Goal: Check status: Check status

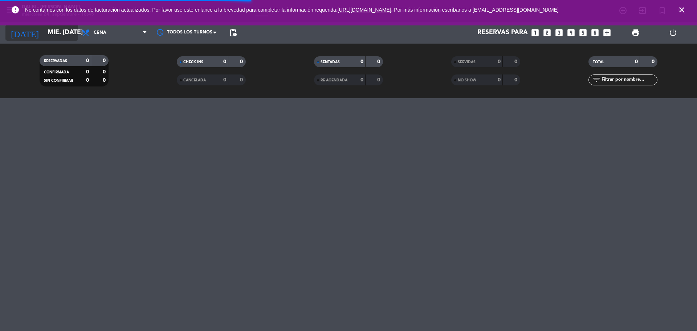
click at [50, 31] on input "mié. [DATE]" at bounding box center [86, 32] width 84 height 15
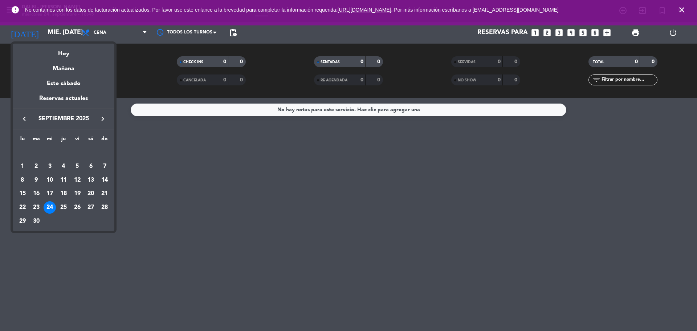
drag, startPoint x: 68, startPoint y: 209, endPoint x: 63, endPoint y: 205, distance: 6.7
click at [63, 206] on div "25" at bounding box center [63, 207] width 12 height 12
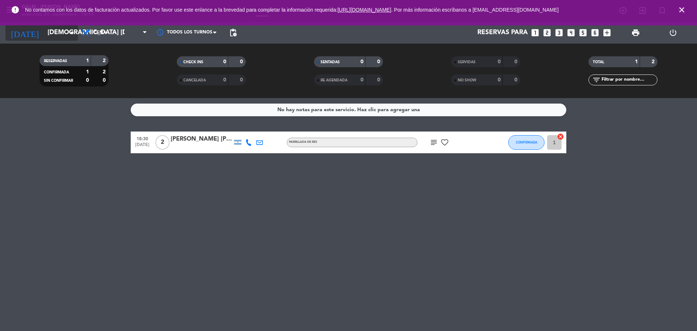
click at [54, 40] on div "[DATE] [DEMOGRAPHIC_DATA] [DATE] arrow_drop_down" at bounding box center [41, 33] width 73 height 16
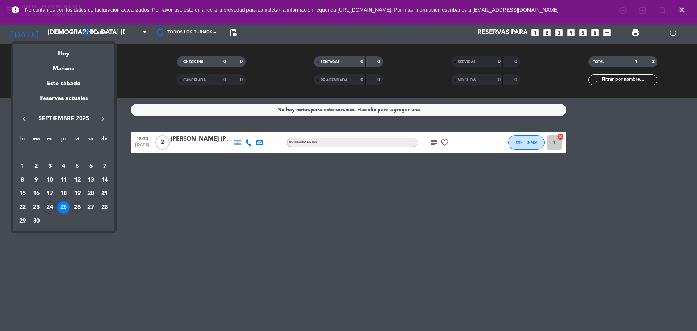
click at [74, 206] on div "26" at bounding box center [77, 207] width 12 height 12
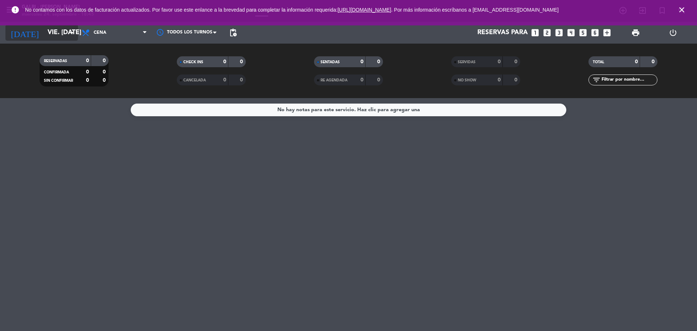
click at [53, 33] on input "vie. [DATE]" at bounding box center [86, 32] width 84 height 15
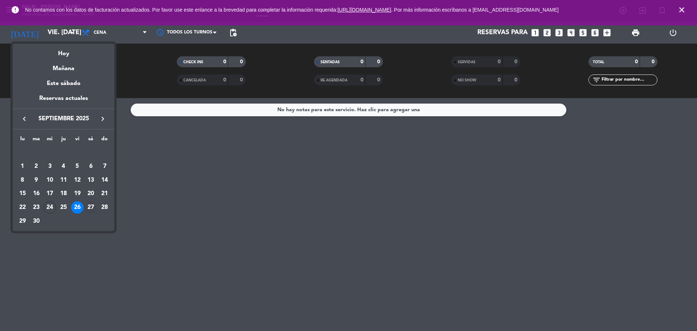
click at [88, 202] on div "27" at bounding box center [91, 207] width 12 height 12
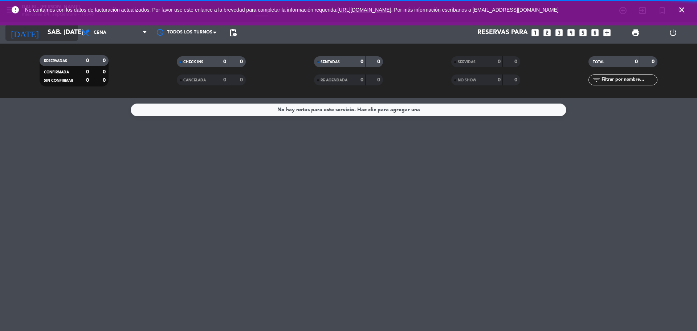
click at [48, 35] on input "sáb. [DATE]" at bounding box center [86, 32] width 84 height 15
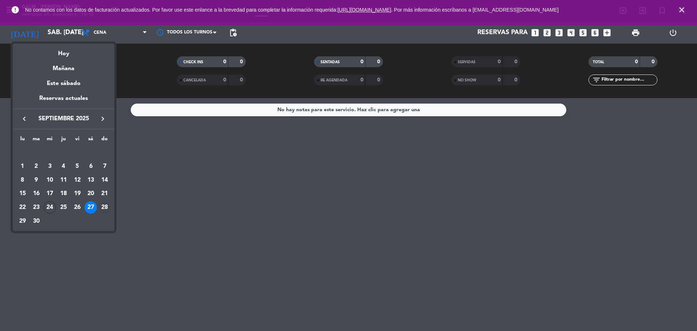
click at [108, 207] on div "28" at bounding box center [104, 207] width 12 height 12
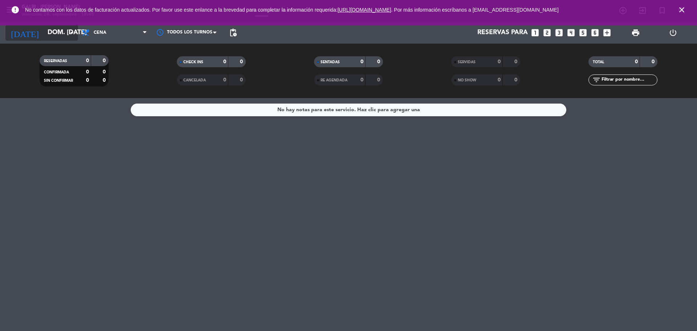
click at [53, 37] on input "dom. [DATE]" at bounding box center [86, 32] width 84 height 15
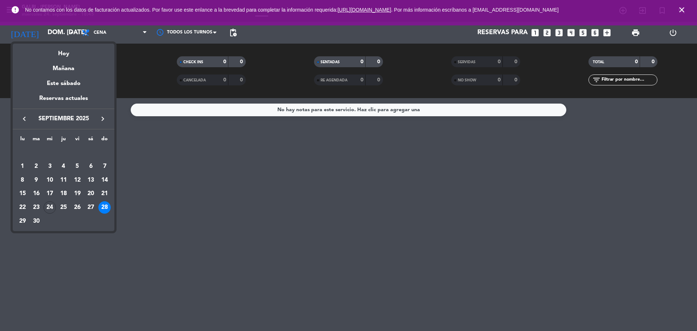
click at [36, 219] on div "30" at bounding box center [36, 221] width 12 height 12
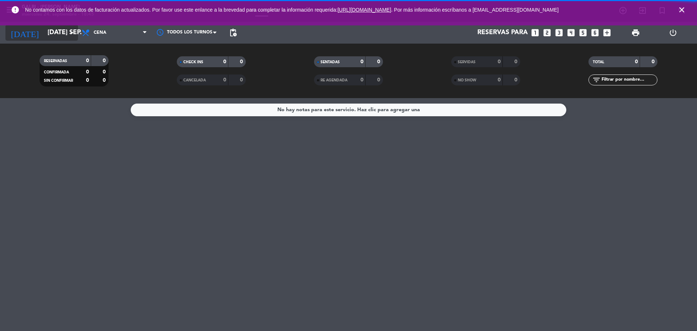
click at [51, 33] on input "[DATE] sep." at bounding box center [86, 32] width 84 height 15
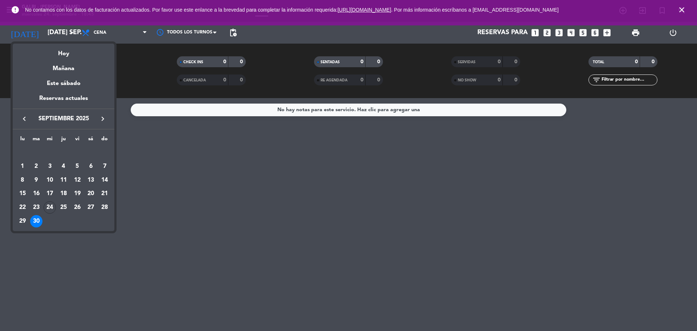
click at [53, 209] on div "24" at bounding box center [50, 207] width 12 height 12
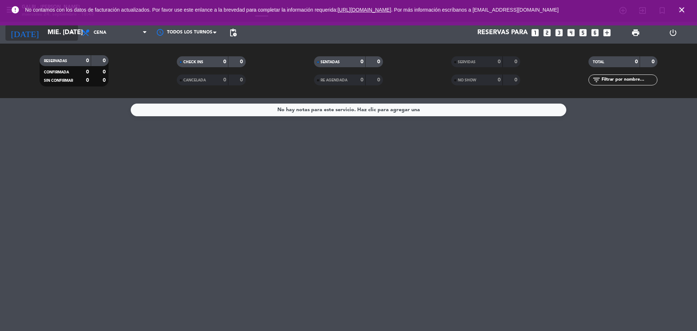
click at [52, 37] on input "mié. [DATE]" at bounding box center [86, 32] width 84 height 15
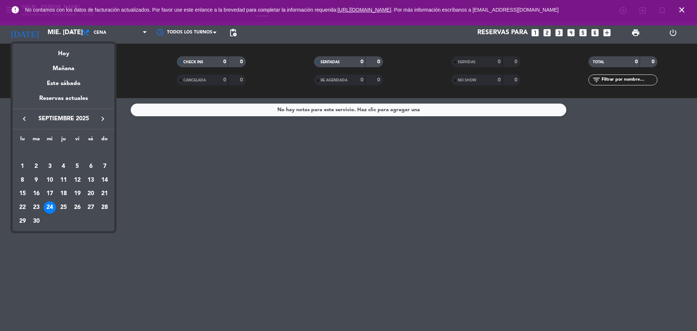
click at [67, 206] on div "25" at bounding box center [63, 207] width 12 height 12
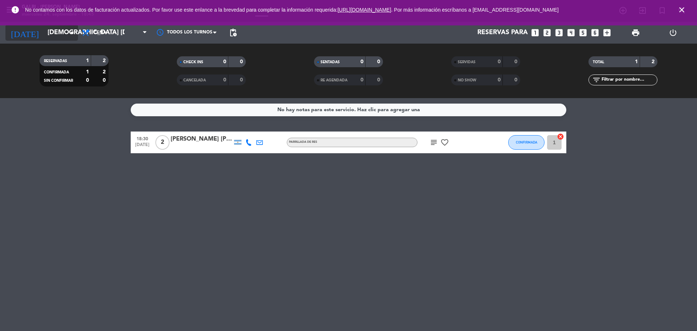
click at [60, 33] on input "[DEMOGRAPHIC_DATA] [DATE]" at bounding box center [86, 32] width 84 height 15
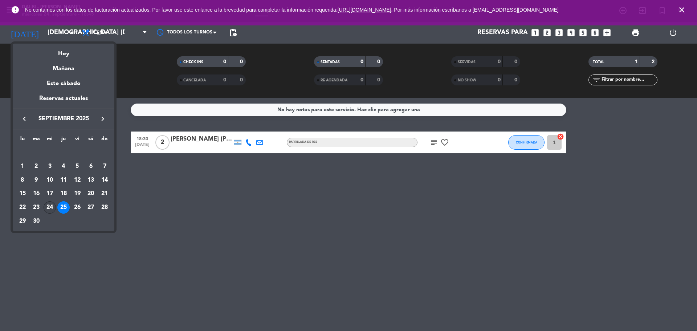
click at [48, 213] on div "24" at bounding box center [50, 207] width 12 height 12
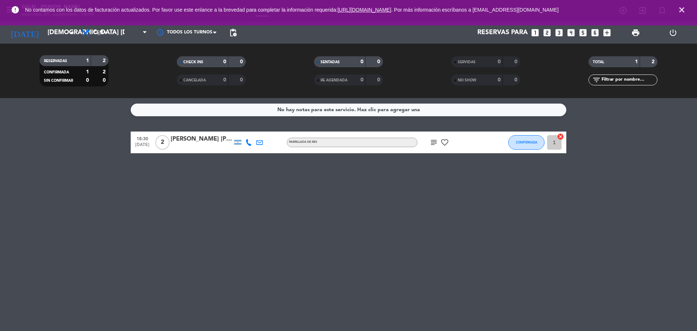
type input "mié. [DATE]"
